Goal: Task Accomplishment & Management: Manage account settings

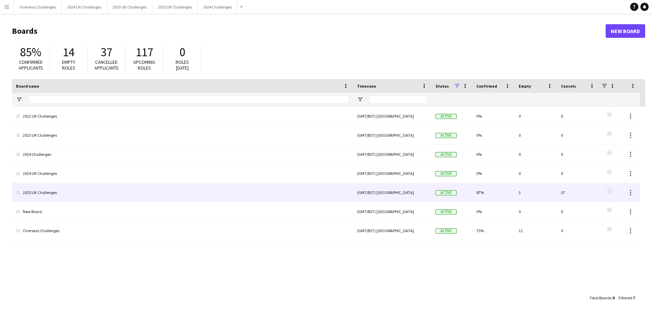
click at [48, 193] on link "2025 UK Challenges" at bounding box center [182, 192] width 333 height 19
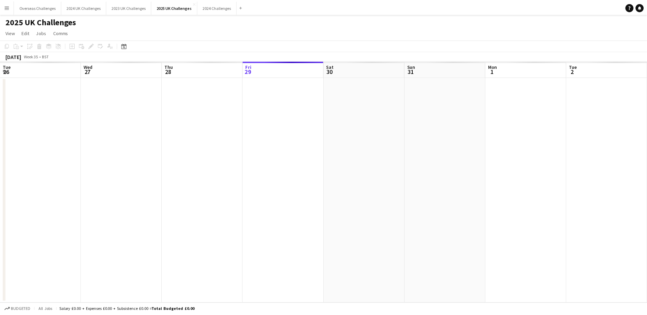
scroll to position [0, 163]
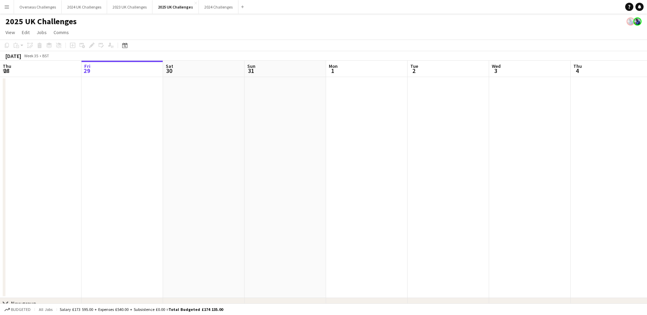
click at [127, 43] on icon "Date picker" at bounding box center [124, 45] width 5 height 5
click at [183, 68] on span "Next month" at bounding box center [180, 69] width 14 height 14
click at [171, 121] on span "20" at bounding box center [171, 122] width 8 height 8
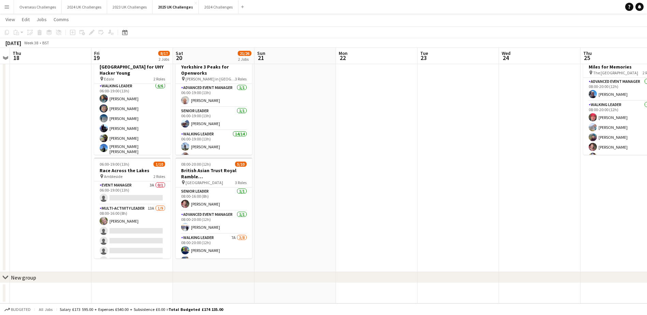
scroll to position [0, 0]
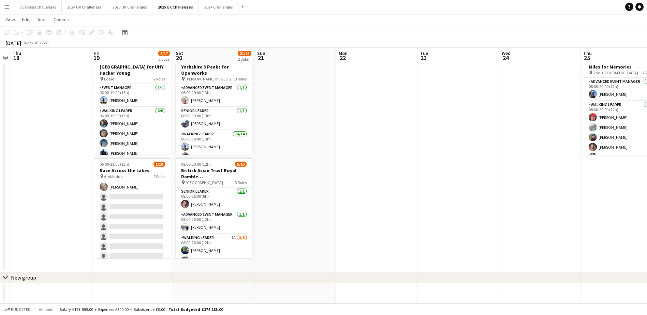
click at [129, 193] on app-card-role "Multi-Activity Leader 13A [DATE] 08:00-16:00 (8h) [PERSON_NAME] single-neutral-…" at bounding box center [132, 221] width 76 height 102
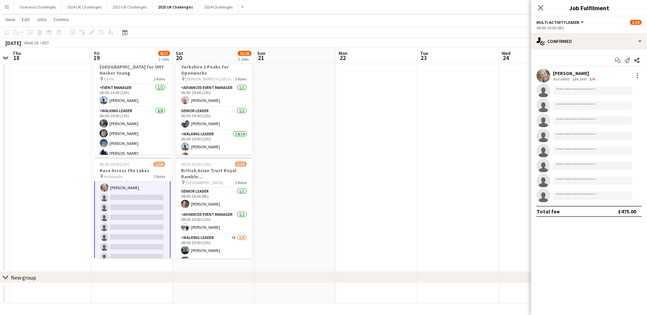
scroll to position [35, 0]
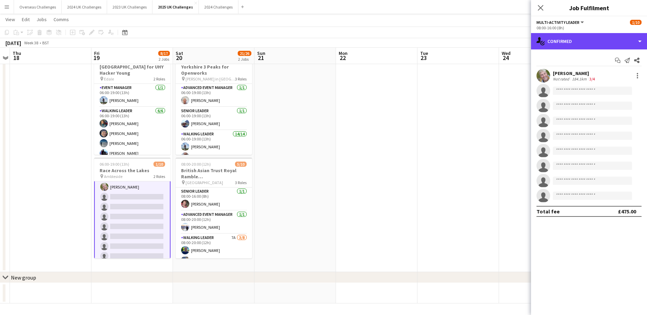
click at [573, 40] on div "single-neutral-actions-check-2 Confirmed" at bounding box center [589, 41] width 116 height 16
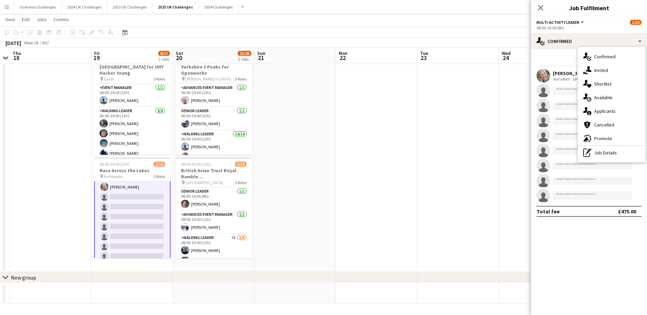
click at [604, 113] on div "single-neutral-actions-information Applicants" at bounding box center [612, 111] width 68 height 14
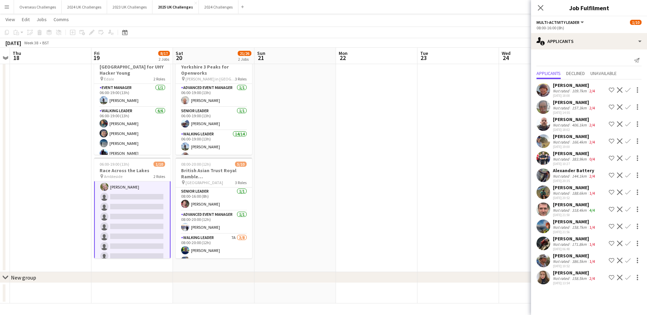
click at [568, 252] on div "[PERSON_NAME] Not rated 109.7km 2/4 [DATE] 18:08 Shortlist crew Decline Confirm…" at bounding box center [589, 182] width 116 height 207
click at [567, 254] on div "[PERSON_NAME]" at bounding box center [574, 256] width 43 height 6
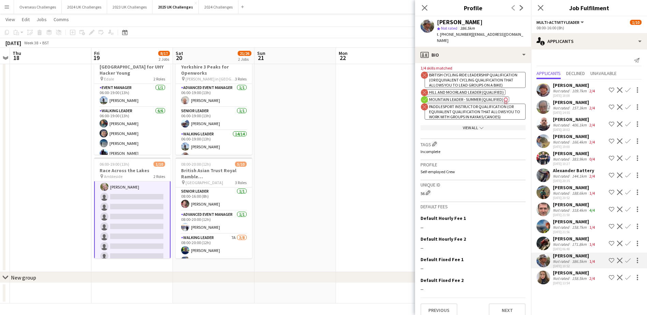
scroll to position [280, 0]
click at [505, 305] on button "Next" at bounding box center [507, 309] width 37 height 14
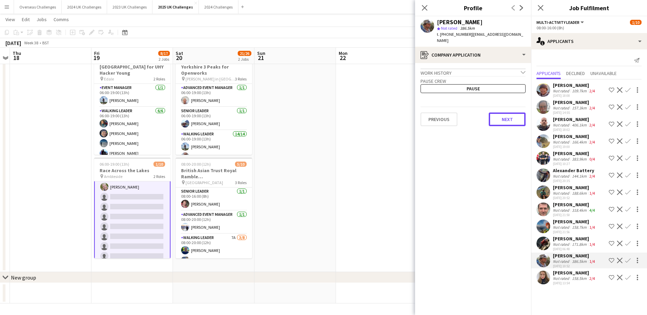
click at [504, 113] on button "Next" at bounding box center [507, 120] width 37 height 14
click at [504, 110] on button "Next" at bounding box center [507, 115] width 37 height 14
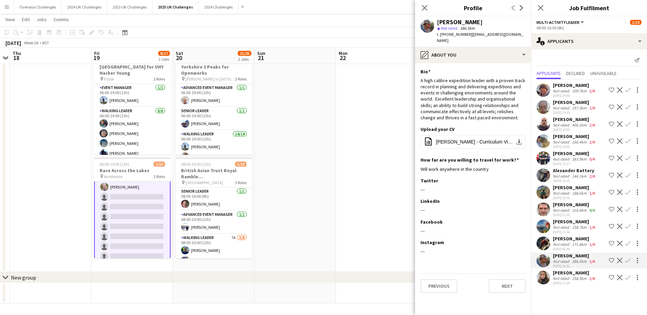
click at [561, 237] on div "[PERSON_NAME]" at bounding box center [574, 239] width 43 height 6
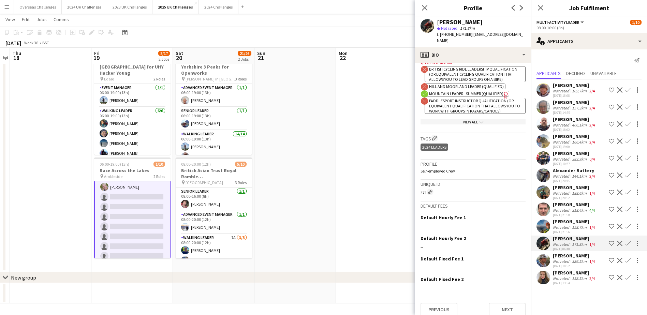
scroll to position [268, 0]
click at [501, 303] on button "Next" at bounding box center [507, 309] width 37 height 14
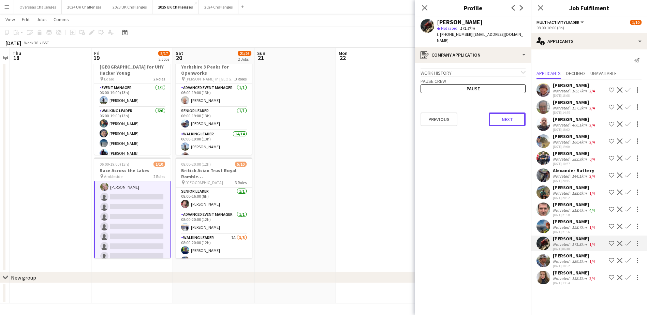
click at [501, 113] on button "Next" at bounding box center [507, 120] width 37 height 14
click at [501, 111] on button "Next" at bounding box center [507, 115] width 37 height 14
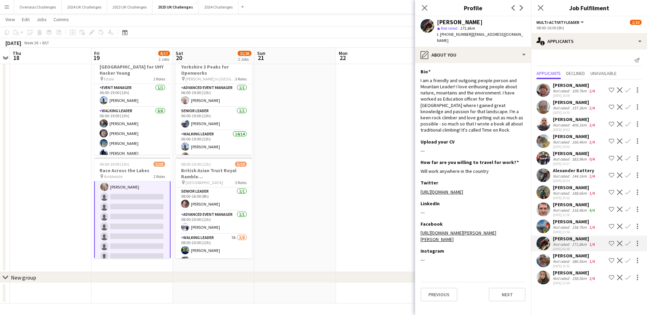
click at [563, 219] on div "[PERSON_NAME]" at bounding box center [574, 222] width 43 height 6
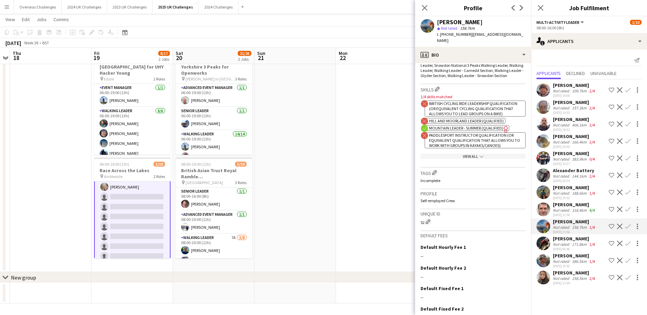
scroll to position [274, 0]
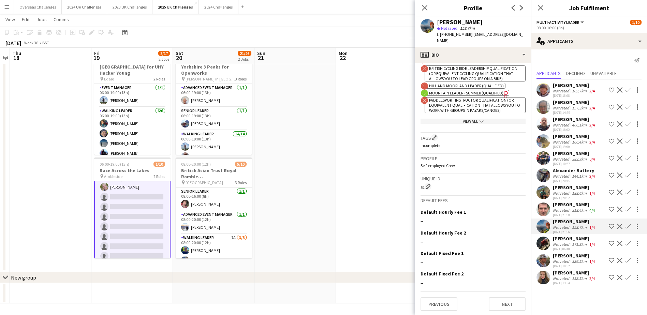
click at [569, 204] on div "[PERSON_NAME]" at bounding box center [574, 204] width 43 height 6
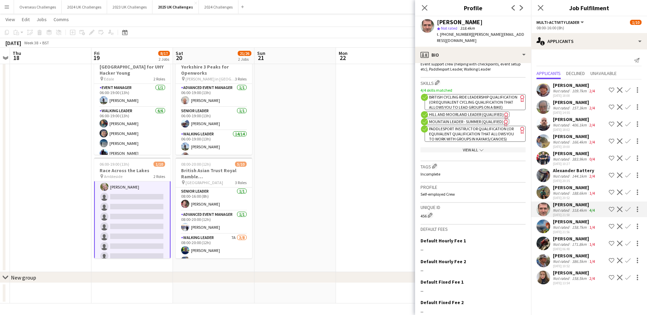
scroll to position [270, 0]
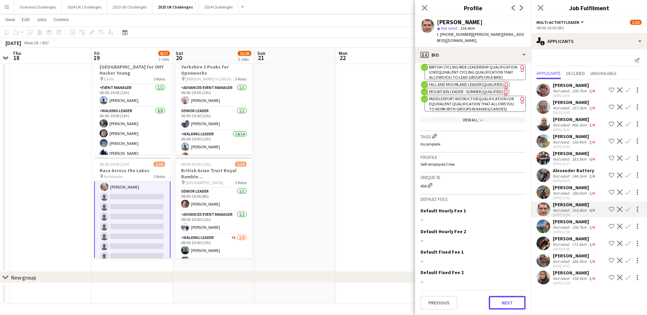
click at [503, 306] on button "Next" at bounding box center [507, 303] width 37 height 14
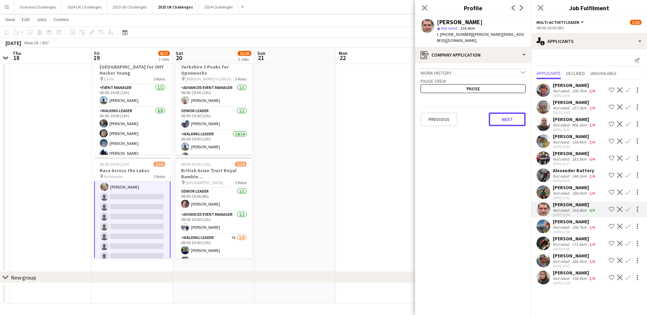
click at [508, 116] on button "Next" at bounding box center [507, 120] width 37 height 14
click at [508, 109] on button "Next" at bounding box center [507, 115] width 37 height 14
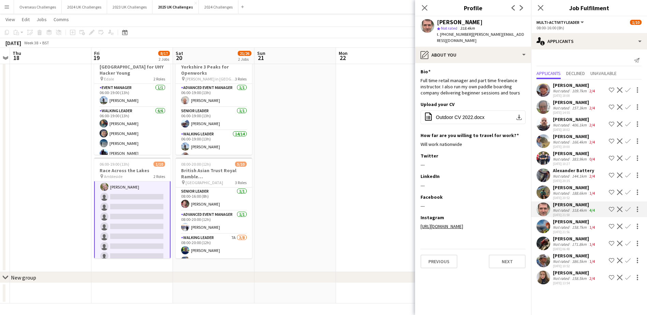
click at [627, 207] on app-icon "Confirm" at bounding box center [627, 209] width 5 height 5
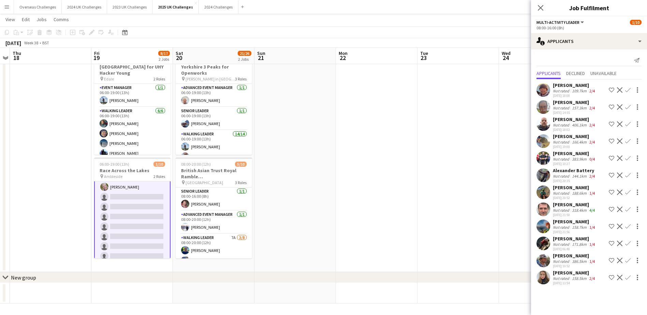
click at [627, 207] on app-icon "Confirm" at bounding box center [627, 209] width 5 height 5
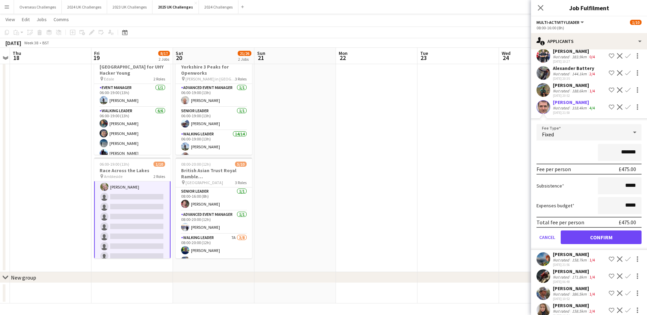
scroll to position [112, 0]
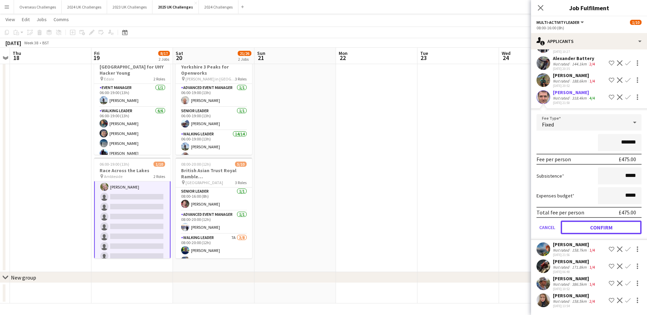
click at [613, 228] on button "Confirm" at bounding box center [601, 228] width 81 height 14
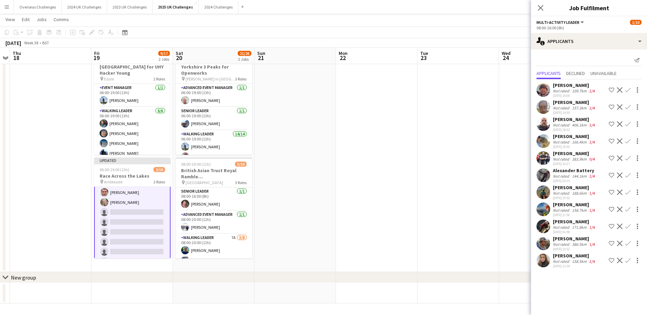
click at [566, 189] on div "[PERSON_NAME]" at bounding box center [574, 187] width 43 height 6
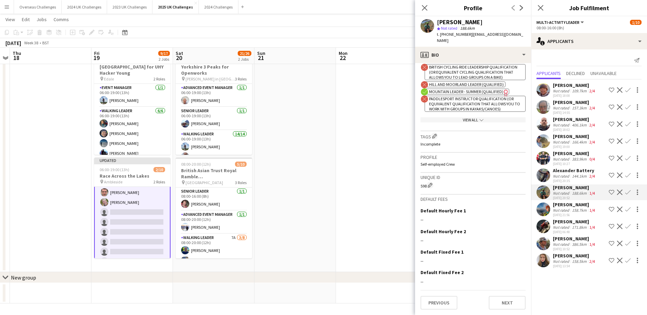
scroll to position [281, 0]
click at [498, 300] on button "Next" at bounding box center [507, 303] width 37 height 14
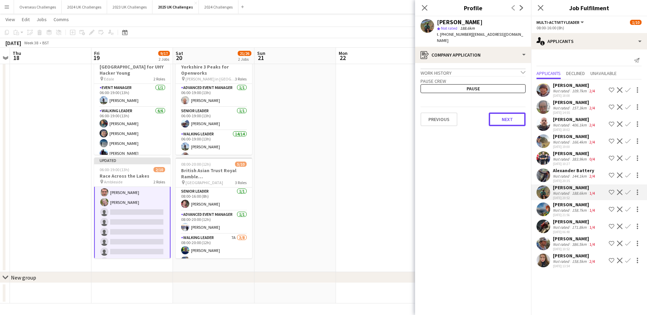
click at [505, 122] on button "Next" at bounding box center [507, 120] width 37 height 14
click at [505, 113] on button "Next" at bounding box center [507, 115] width 37 height 14
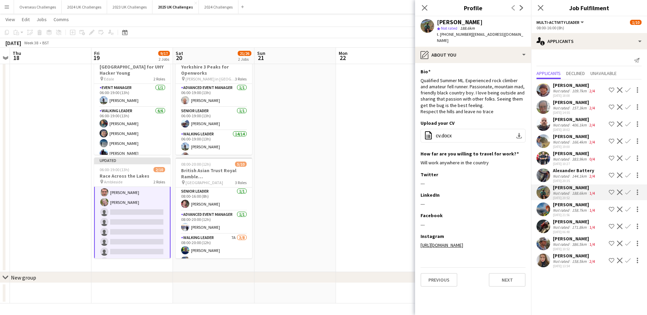
click at [576, 169] on div "Alexander Battery" at bounding box center [574, 170] width 43 height 6
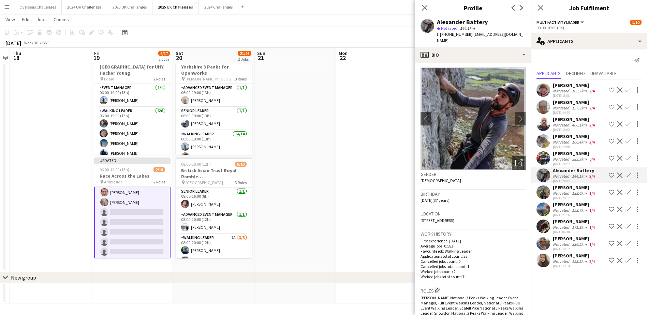
scroll to position [0, 0]
click at [638, 175] on div at bounding box center [637, 175] width 1 height 1
click at [638, 175] on div at bounding box center [323, 157] width 647 height 315
drag, startPoint x: 468, startPoint y: 33, endPoint x: 515, endPoint y: 35, distance: 47.1
click at [515, 35] on span "| [EMAIL_ADDRESS][DOMAIN_NAME]" at bounding box center [480, 37] width 86 height 11
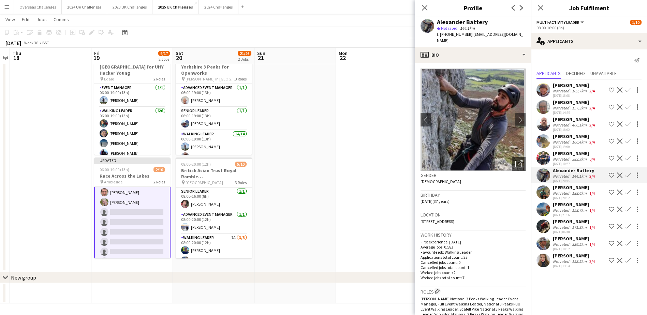
drag, startPoint x: 515, startPoint y: 35, endPoint x: 507, endPoint y: 35, distance: 7.9
copy span "[EMAIL_ADDRESS][DOMAIN_NAME]"
click at [561, 186] on div "[PERSON_NAME]" at bounding box center [574, 187] width 43 height 6
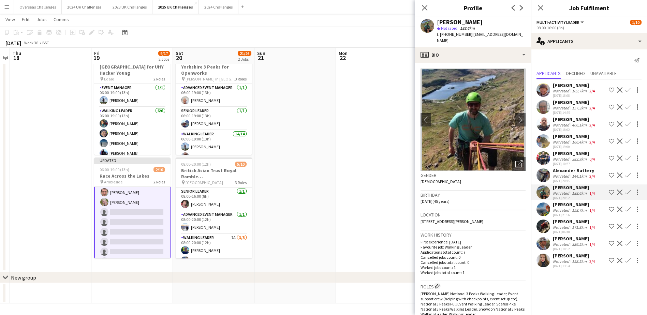
drag, startPoint x: 469, startPoint y: 34, endPoint x: 482, endPoint y: 41, distance: 15.1
click at [482, 41] on div "t. [PHONE_NUMBER] | [PERSON_NAME][EMAIL_ADDRESS][DOMAIN_NAME]" at bounding box center [481, 37] width 89 height 12
drag, startPoint x: 482, startPoint y: 41, endPoint x: 482, endPoint y: 35, distance: 6.1
copy span "[EMAIL_ADDRESS][DOMAIN_NAME]"
click at [565, 237] on div "[PERSON_NAME]" at bounding box center [574, 239] width 43 height 6
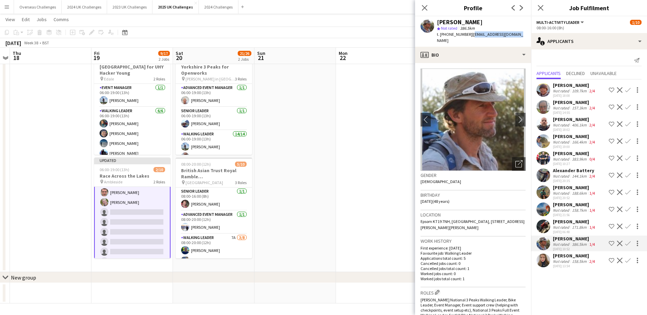
drag, startPoint x: 471, startPoint y: 35, endPoint x: 516, endPoint y: 34, distance: 45.4
click at [516, 34] on span "| [EMAIL_ADDRESS][DOMAIN_NAME]" at bounding box center [480, 37] width 86 height 11
drag, startPoint x: 516, startPoint y: 34, endPoint x: 512, endPoint y: 35, distance: 4.0
copy span "[EMAIL_ADDRESS][DOMAIN_NAME]"
click at [569, 218] on div "[PERSON_NAME] Not rated 109.7km 2/4 [DATE] 18:08 Shortlist crew Decline Confirm…" at bounding box center [589, 174] width 116 height 190
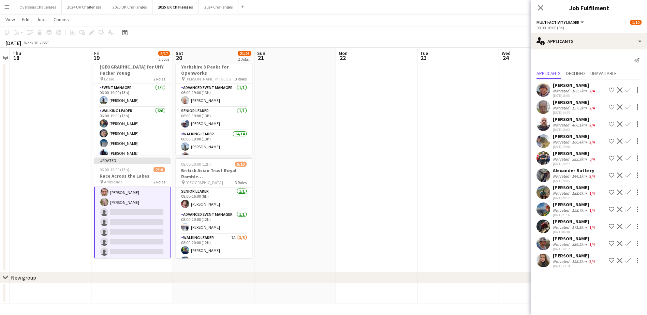
click at [569, 221] on div "[PERSON_NAME]" at bounding box center [574, 222] width 43 height 6
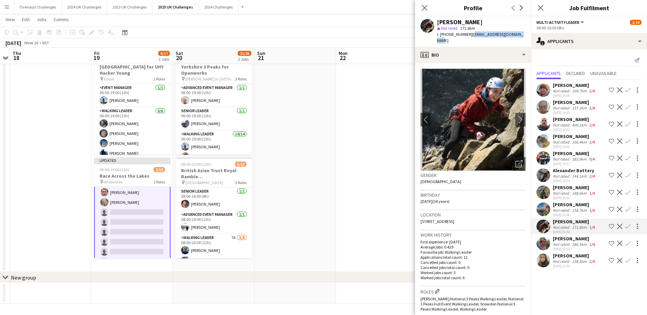
drag, startPoint x: 469, startPoint y: 34, endPoint x: 518, endPoint y: 34, distance: 48.8
click at [518, 34] on span "| [EMAIL_ADDRESS][DOMAIN_NAME]" at bounding box center [480, 37] width 86 height 11
drag, startPoint x: 518, startPoint y: 34, endPoint x: 513, endPoint y: 34, distance: 4.8
copy span "[EMAIL_ADDRESS][DOMAIN_NAME]"
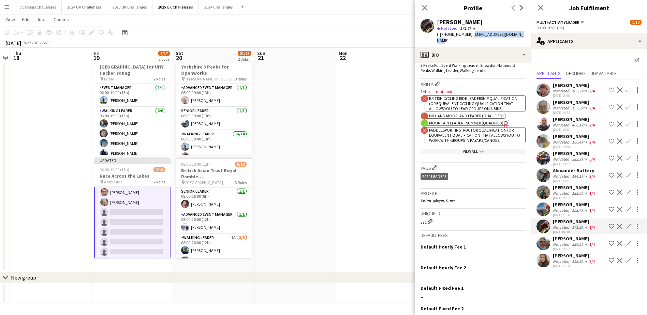
scroll to position [268, 0]
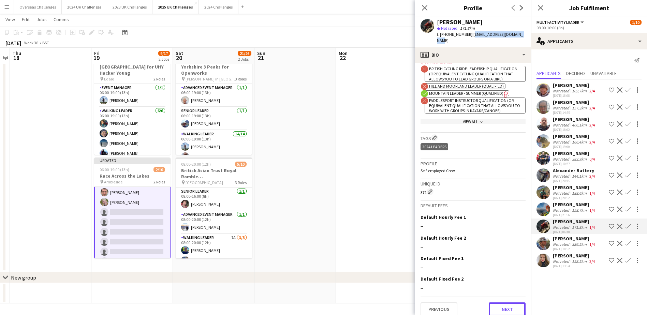
click at [504, 302] on button "Next" at bounding box center [507, 309] width 37 height 14
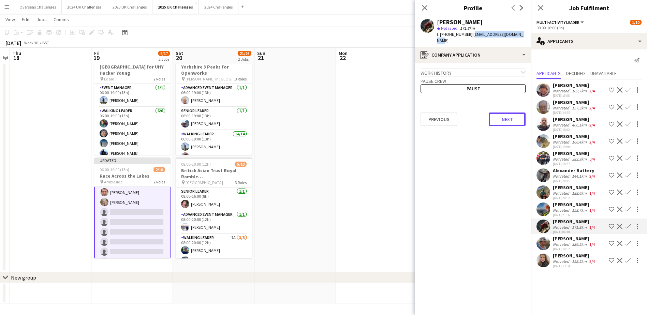
click at [502, 113] on button "Next" at bounding box center [507, 120] width 37 height 14
click at [507, 109] on button "Next" at bounding box center [507, 115] width 37 height 14
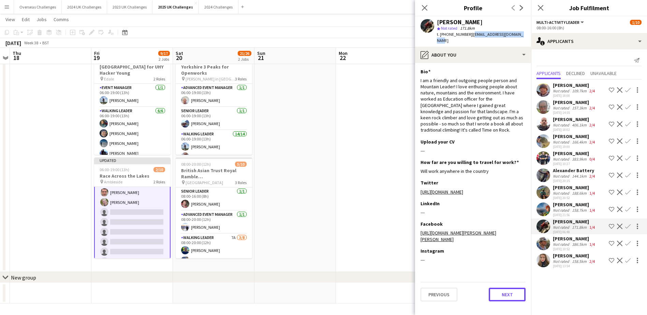
click at [504, 288] on button "Next" at bounding box center [507, 295] width 37 height 14
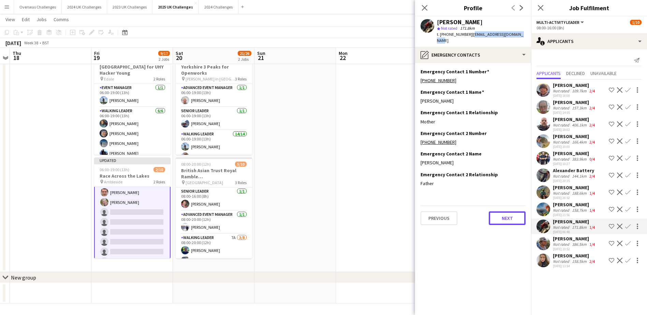
click at [509, 212] on button "Next" at bounding box center [507, 218] width 37 height 14
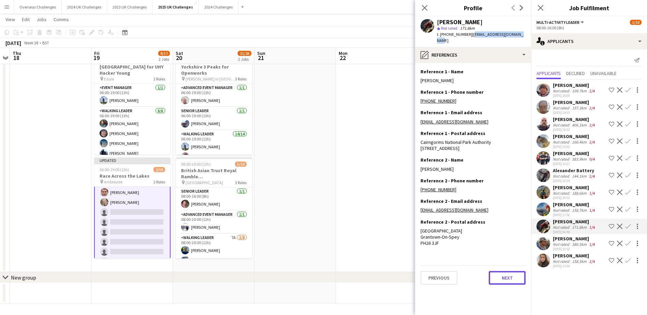
click at [505, 285] on button "Next" at bounding box center [507, 278] width 37 height 14
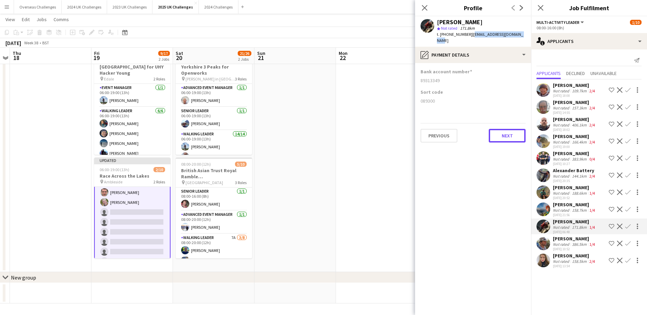
click at [507, 129] on button "Next" at bounding box center [507, 136] width 37 height 14
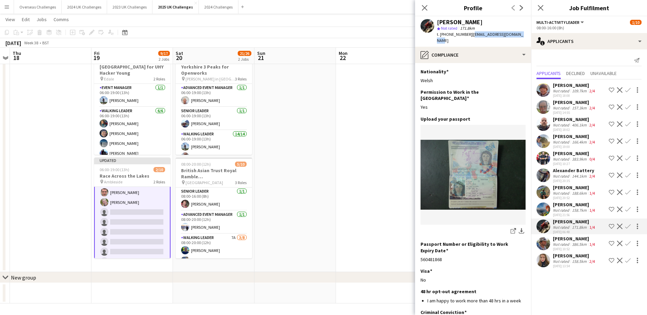
scroll to position [41, 0]
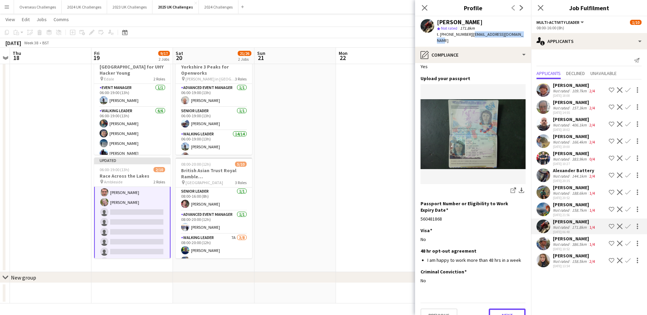
click at [504, 309] on button "Next" at bounding box center [507, 316] width 37 height 14
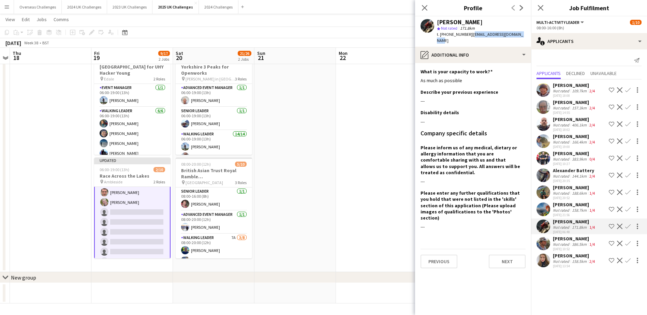
scroll to position [0, 0]
click at [505, 255] on button "Next" at bounding box center [507, 262] width 37 height 14
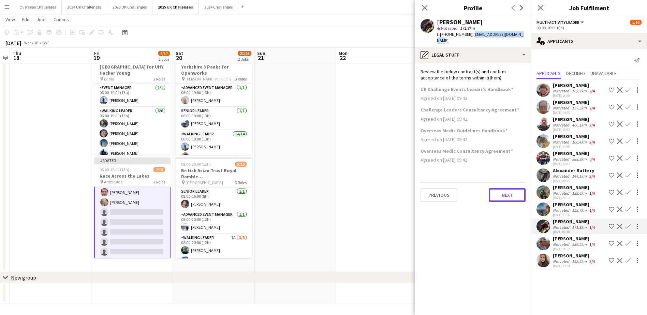
click at [505, 188] on button "Next" at bounding box center [507, 195] width 37 height 14
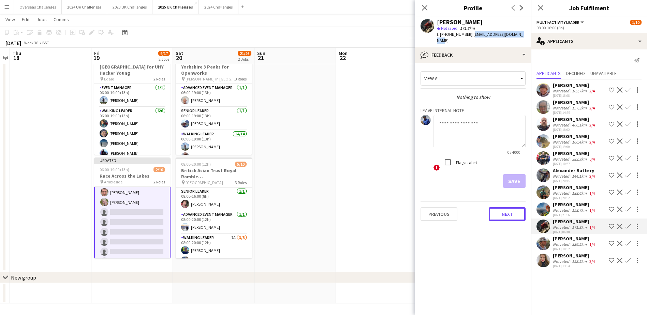
click at [505, 207] on button "Next" at bounding box center [507, 214] width 37 height 14
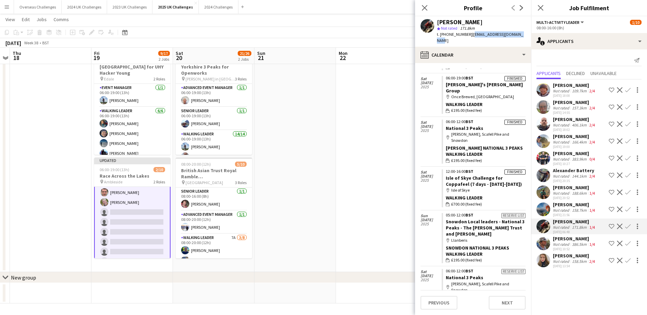
scroll to position [136, 0]
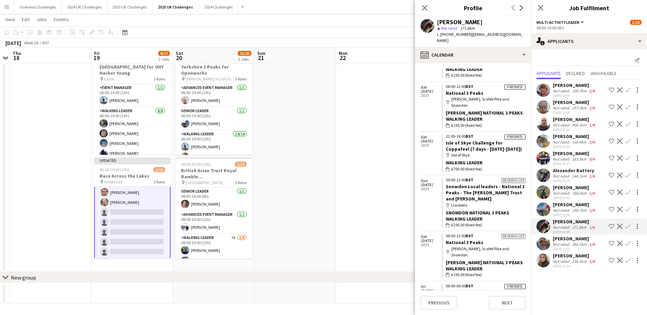
click at [569, 121] on div "[PERSON_NAME]" at bounding box center [574, 119] width 43 height 6
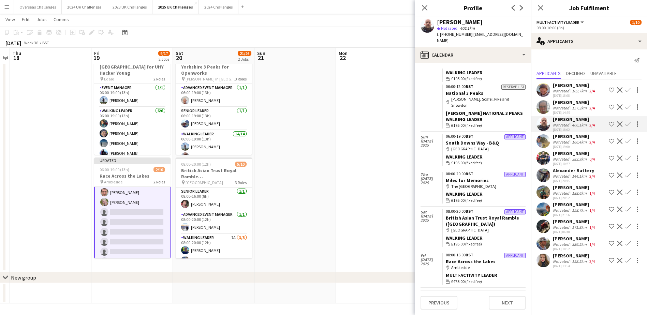
scroll to position [102, 0]
click at [442, 305] on button "Previous" at bounding box center [438, 303] width 37 height 14
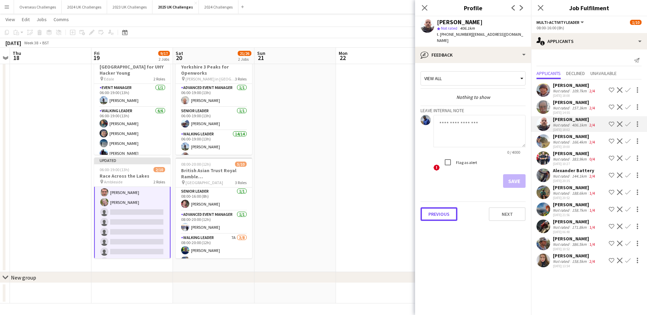
click at [440, 210] on button "Previous" at bounding box center [438, 214] width 37 height 14
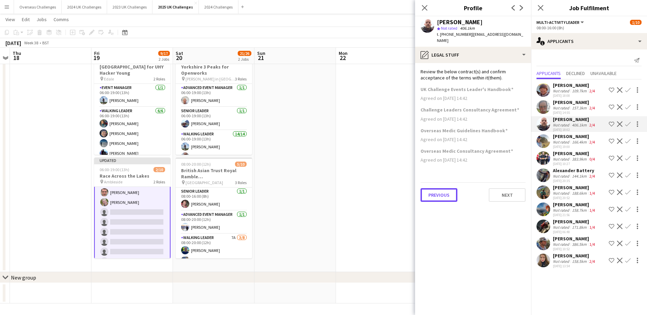
click at [441, 188] on button "Previous" at bounding box center [438, 195] width 37 height 14
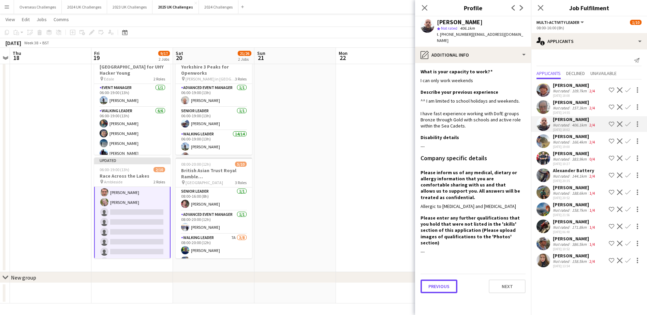
click at [433, 280] on button "Previous" at bounding box center [438, 287] width 37 height 14
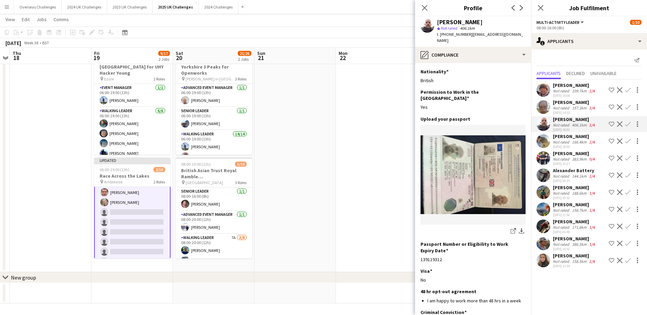
scroll to position [41, 0]
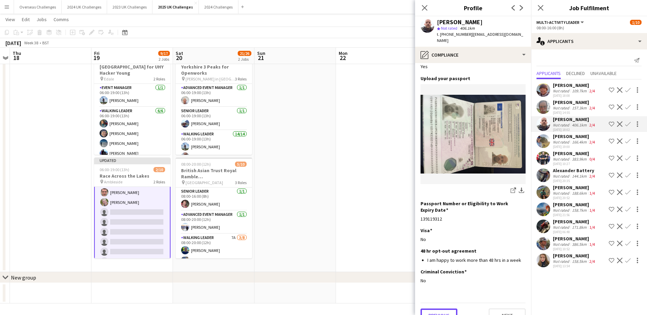
click at [437, 309] on button "Previous" at bounding box center [438, 316] width 37 height 14
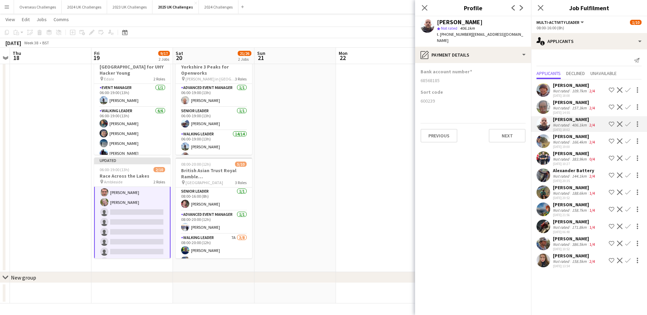
scroll to position [0, 0]
click at [431, 129] on button "Previous" at bounding box center [438, 136] width 37 height 14
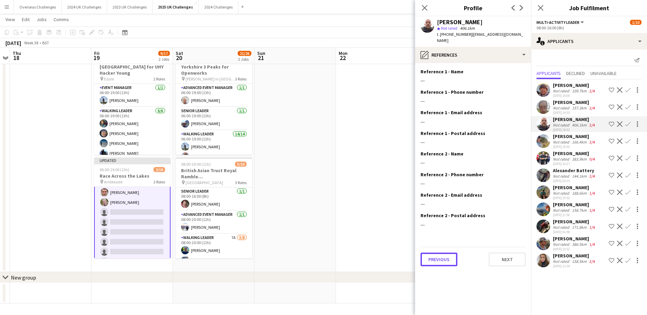
click at [443, 255] on button "Previous" at bounding box center [438, 260] width 37 height 14
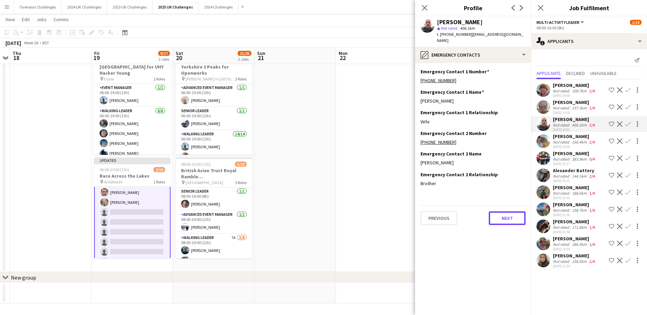
click at [502, 211] on button "Next" at bounding box center [507, 218] width 37 height 14
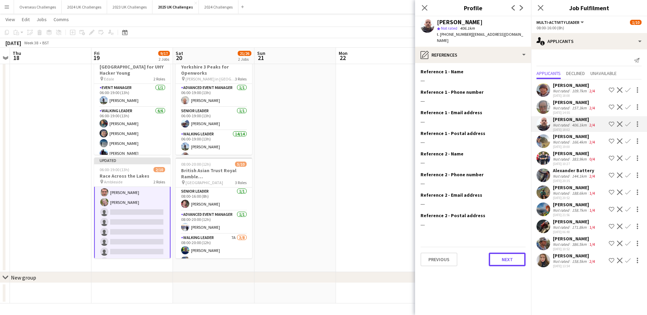
click at [507, 253] on button "Next" at bounding box center [507, 260] width 37 height 14
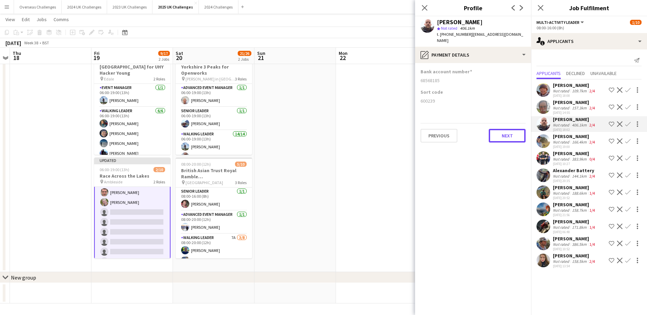
click at [506, 130] on button "Next" at bounding box center [507, 136] width 37 height 14
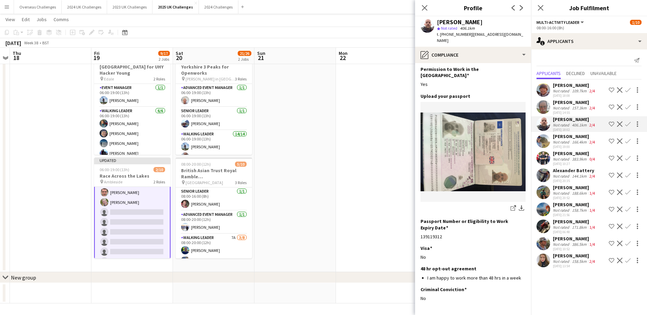
scroll to position [41, 0]
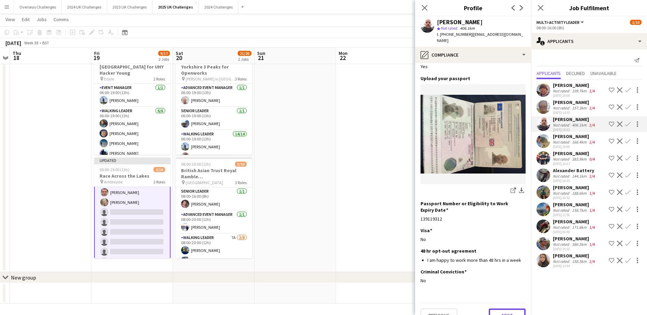
click at [504, 309] on button "Next" at bounding box center [507, 316] width 37 height 14
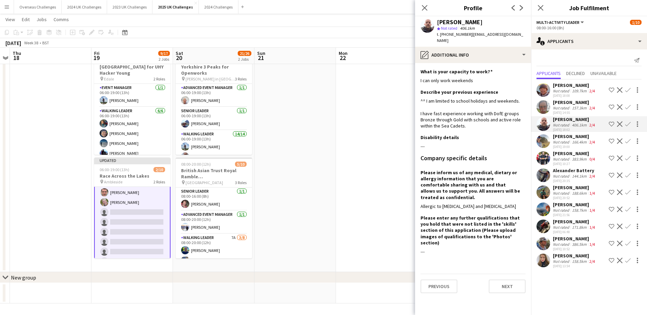
scroll to position [0, 0]
click at [507, 280] on button "Next" at bounding box center [507, 287] width 37 height 14
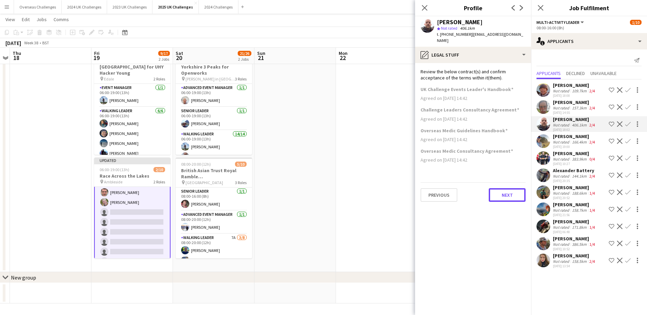
click at [508, 189] on button "Next" at bounding box center [507, 195] width 37 height 14
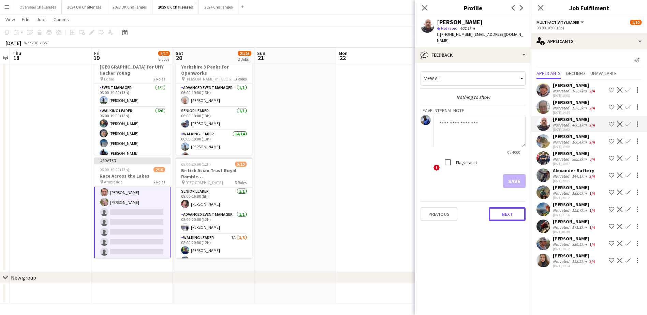
click at [508, 207] on button "Next" at bounding box center [507, 214] width 37 height 14
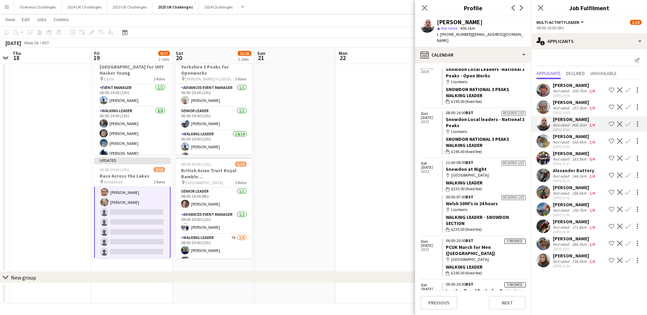
scroll to position [483, 0]
click at [576, 256] on div "[PERSON_NAME]" at bounding box center [574, 256] width 43 height 6
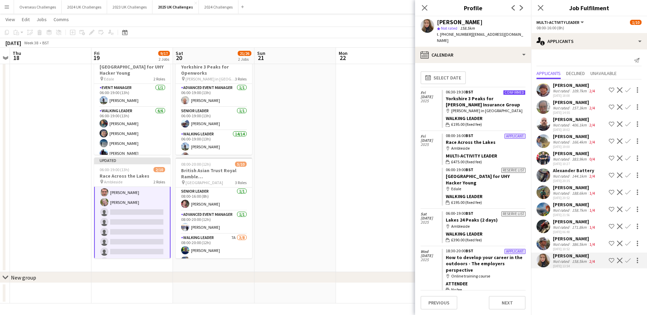
click at [576, 256] on div "[PERSON_NAME]" at bounding box center [574, 256] width 43 height 6
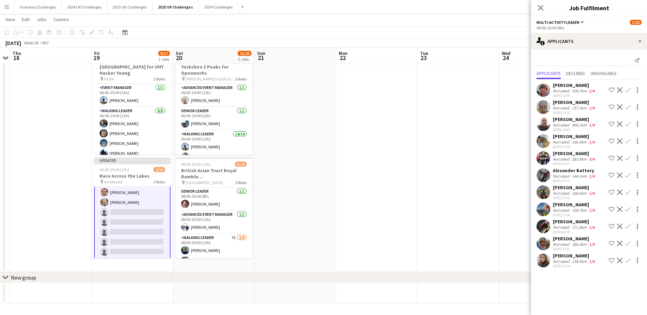
click at [576, 256] on div "[PERSON_NAME]" at bounding box center [574, 256] width 43 height 6
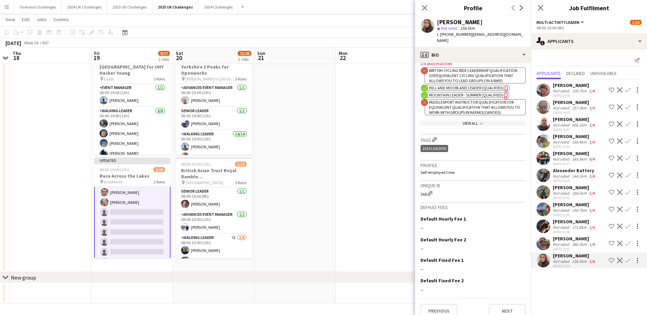
scroll to position [289, 0]
click at [498, 302] on button "Next" at bounding box center [507, 309] width 37 height 14
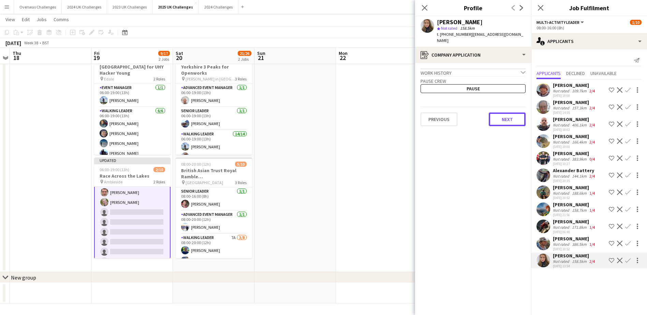
click at [506, 113] on button "Next" at bounding box center [507, 120] width 37 height 14
click at [506, 110] on button "Next" at bounding box center [507, 115] width 37 height 14
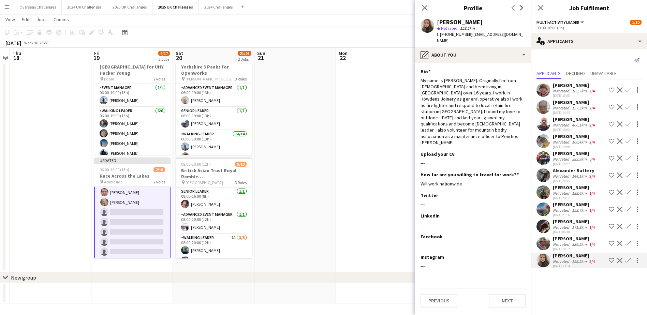
drag, startPoint x: 468, startPoint y: 33, endPoint x: 507, endPoint y: 37, distance: 38.4
click at [507, 37] on div "t. [PHONE_NUMBER] | [EMAIL_ADDRESS][DOMAIN_NAME]" at bounding box center [481, 37] width 89 height 12
drag, startPoint x: 507, startPoint y: 37, endPoint x: 503, endPoint y: 36, distance: 4.2
copy span "[EMAIL_ADDRESS][DOMAIN_NAME]"
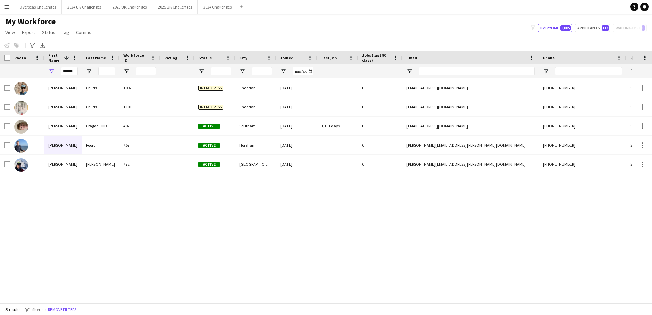
click at [5, 7] on app-icon "Menu" at bounding box center [6, 6] width 5 height 5
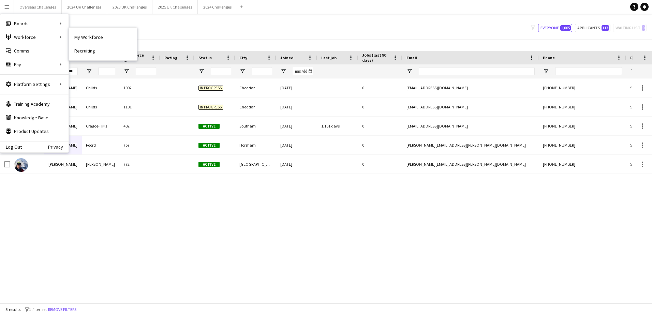
click at [105, 38] on link "My Workforce" at bounding box center [103, 37] width 68 height 14
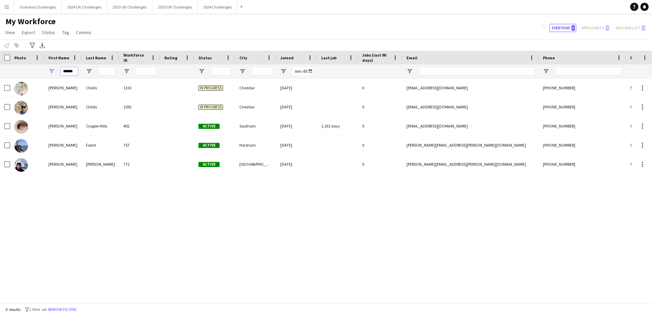
click at [71, 70] on input "******" at bounding box center [69, 71] width 17 height 8
type input "*****"
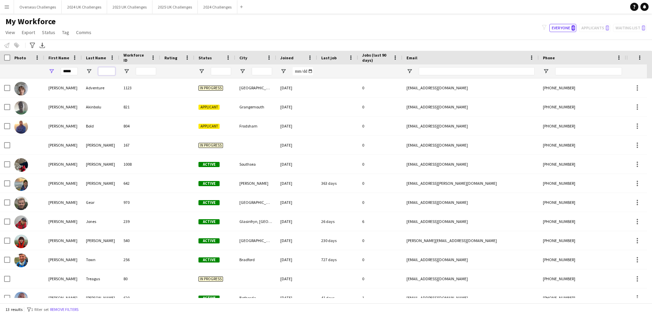
click at [100, 69] on input "Last Name Filter Input" at bounding box center [106, 71] width 17 height 8
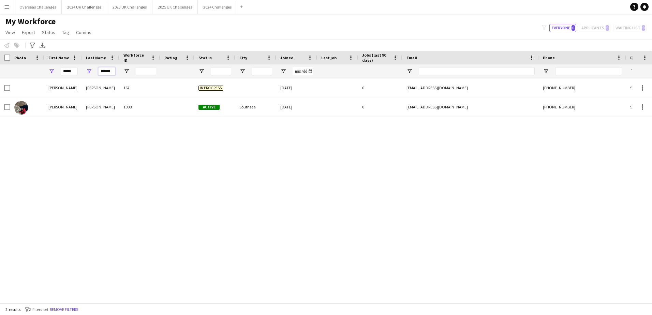
scroll to position [0, 0]
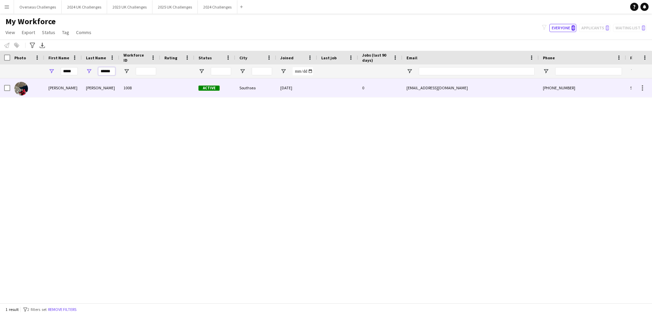
type input "******"
click at [95, 86] on div "Cummings" at bounding box center [101, 87] width 38 height 19
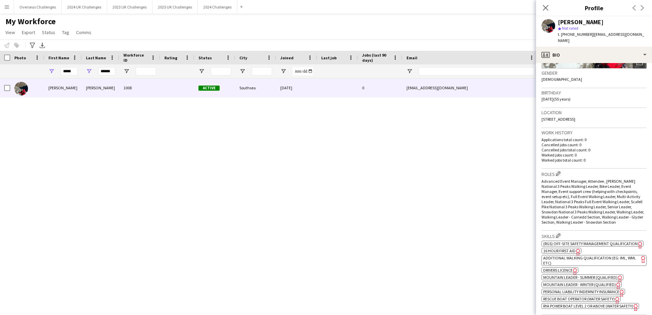
scroll to position [34, 0]
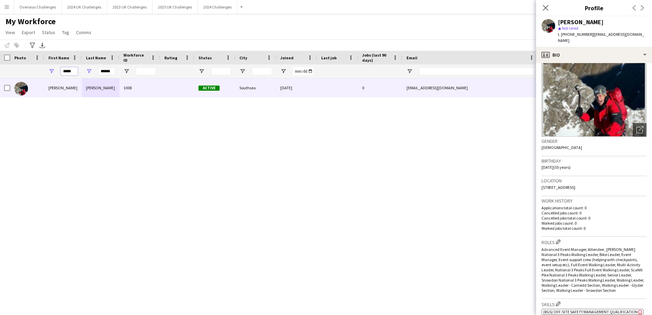
click at [73, 73] on input "*****" at bounding box center [69, 71] width 17 height 8
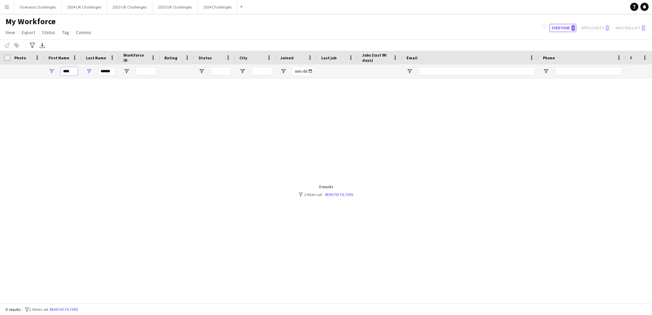
type input "****"
click at [106, 73] on input "******" at bounding box center [106, 71] width 17 height 8
type input "*****"
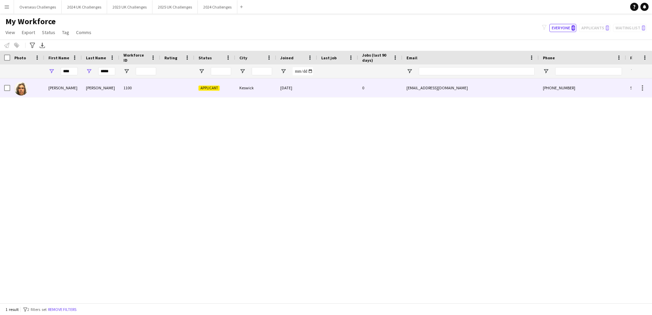
click at [100, 88] on div "Ellis" at bounding box center [101, 87] width 38 height 19
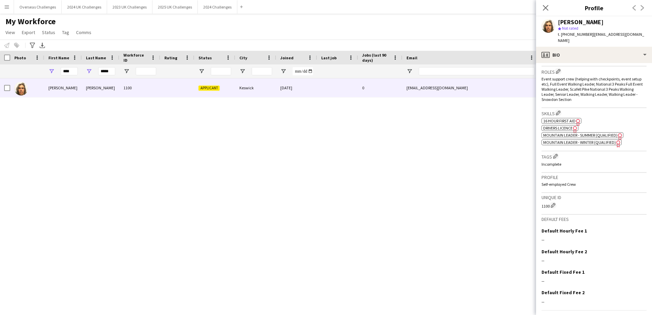
scroll to position [218, 0]
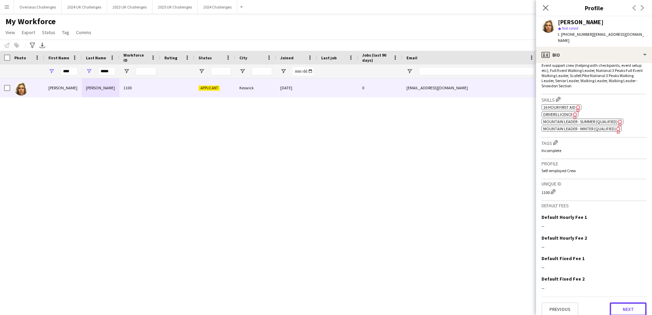
click at [621, 302] on button "Next" at bounding box center [628, 309] width 37 height 14
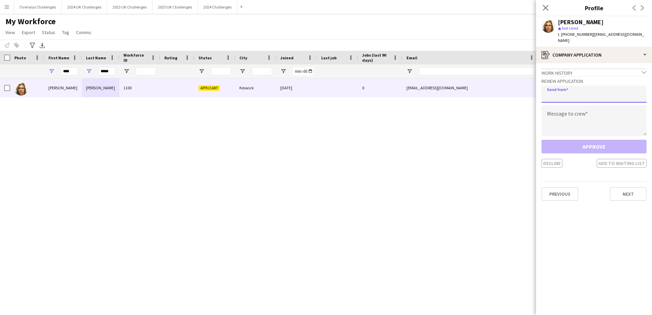
click at [565, 91] on input "email" at bounding box center [593, 94] width 105 height 17
type input "**********"
click at [570, 108] on textarea at bounding box center [593, 120] width 105 height 31
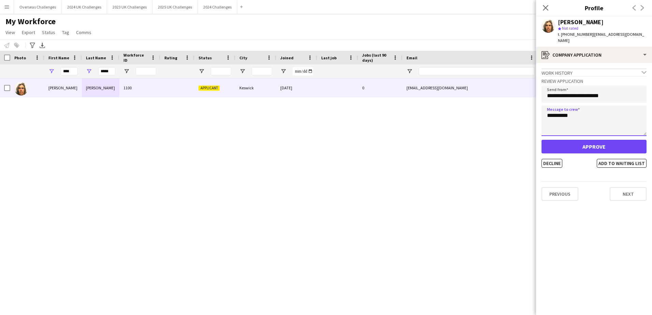
paste textarea "**********"
type textarea "**********"
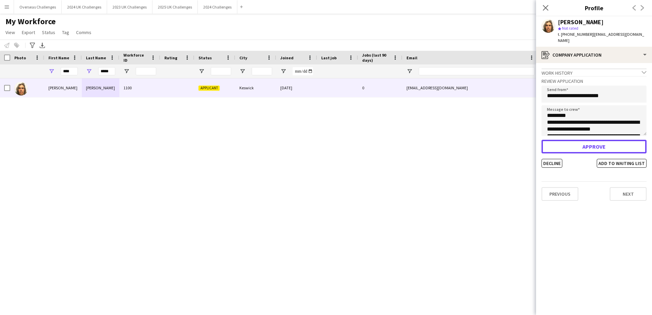
click at [588, 142] on button "Approve" at bounding box center [593, 147] width 105 height 14
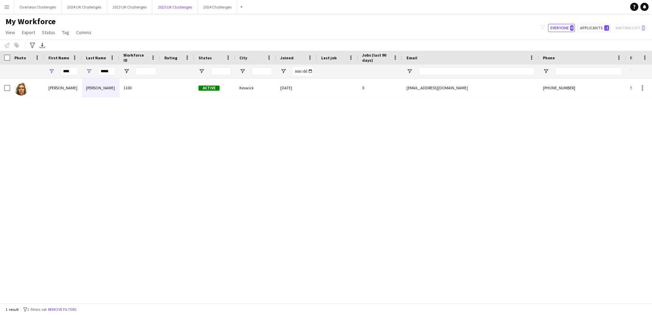
click at [178, 4] on button "2025 UK Challenges Close" at bounding box center [174, 6] width 45 height 13
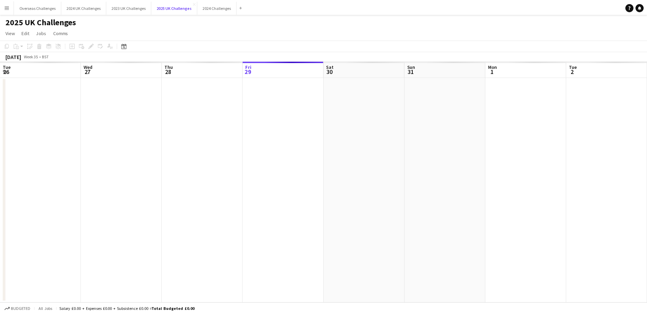
scroll to position [0, 163]
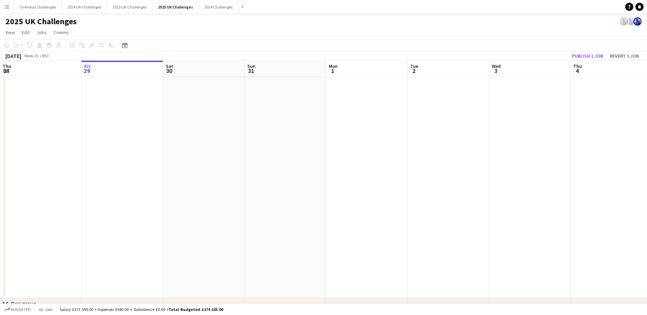
click at [125, 45] on icon at bounding box center [124, 45] width 5 height 5
click at [179, 70] on span "Next month" at bounding box center [180, 69] width 14 height 14
click at [170, 120] on span "20" at bounding box center [171, 122] width 8 height 8
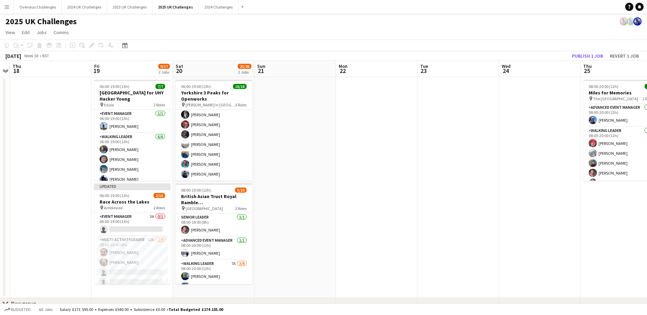
scroll to position [93, 0]
click at [203, 129] on app-card-role "Walking Leader 14/14 06:00-19:00 (13h) Colin Lovell Jonathan Reid Sean Schofiel…" at bounding box center [214, 139] width 76 height 152
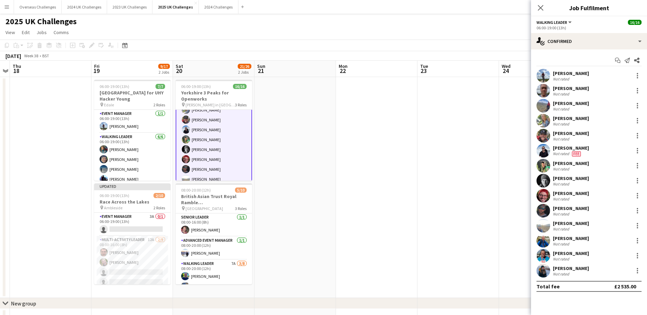
scroll to position [94, 0]
click at [569, 150] on div "[PERSON_NAME]" at bounding box center [575, 148] width 45 height 6
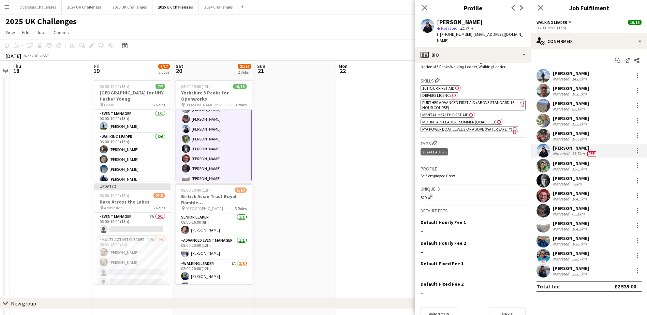
scroll to position [242, 0]
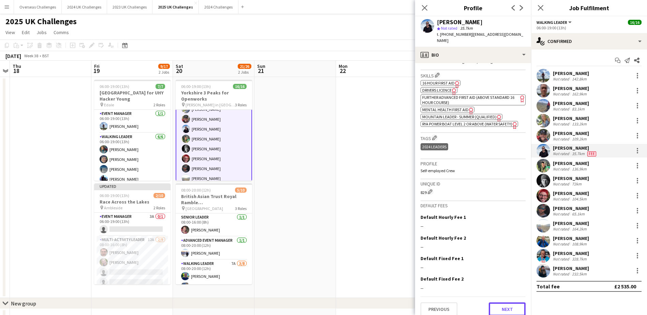
click at [506, 308] on button "Next" at bounding box center [507, 309] width 37 height 14
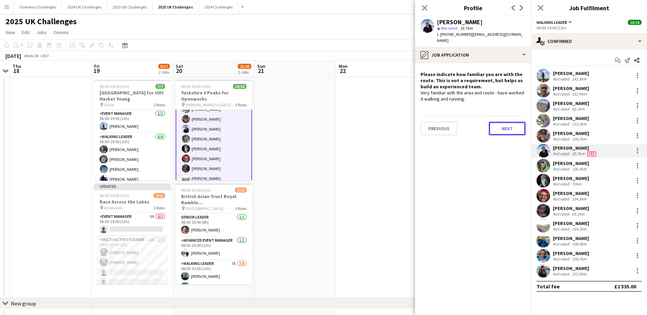
click at [507, 123] on button "Next" at bounding box center [507, 129] width 37 height 14
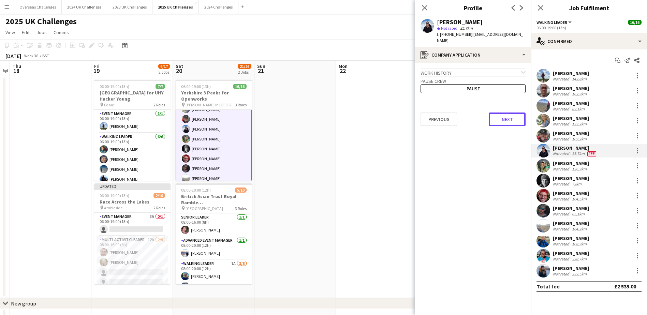
click at [510, 116] on button "Next" at bounding box center [507, 120] width 37 height 14
click at [510, 116] on button "Next" at bounding box center [507, 115] width 37 height 14
